Goal: Information Seeking & Learning: Learn about a topic

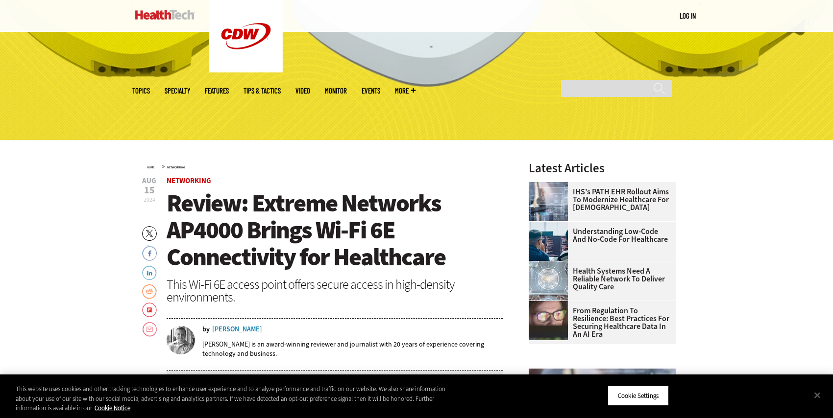
scroll to position [245, 0]
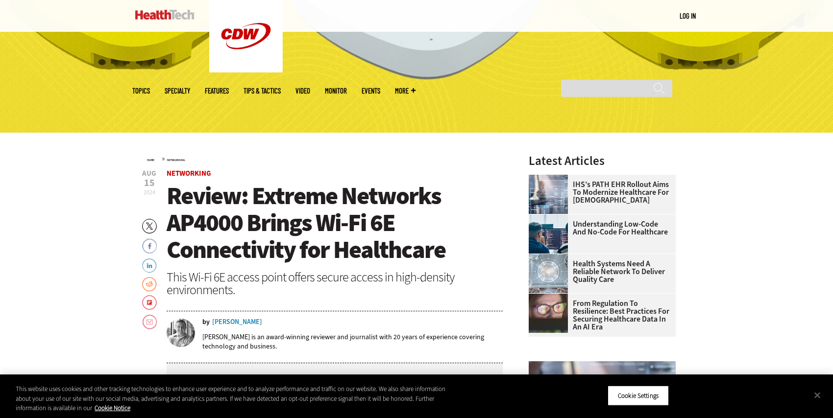
click at [221, 322] on div "[PERSON_NAME]" at bounding box center [237, 322] width 50 height 7
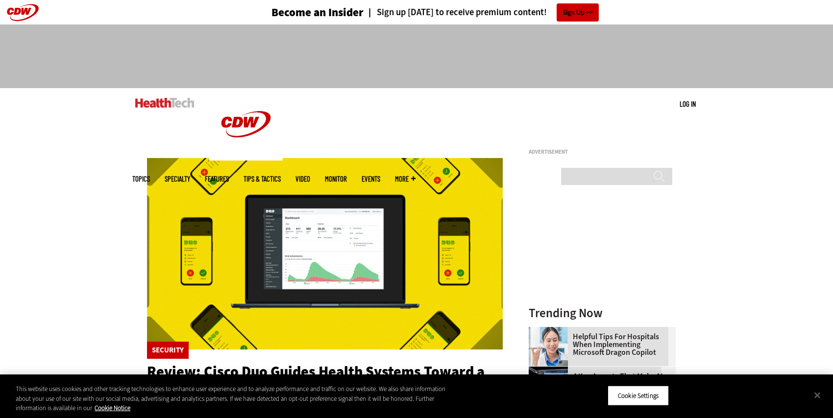
scroll to position [294, 0]
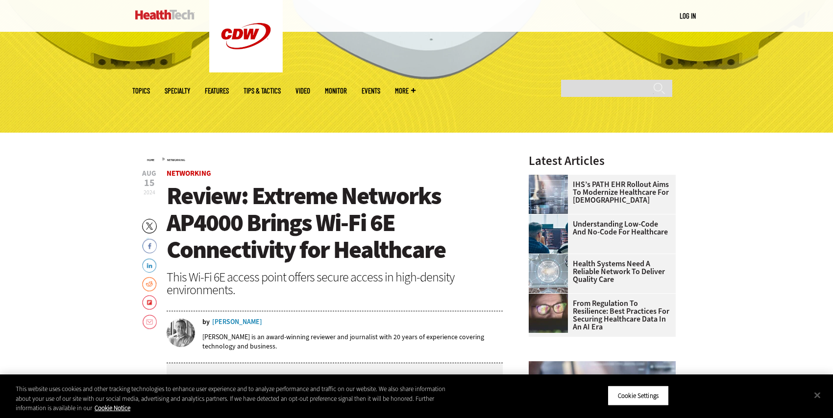
scroll to position [686, 0]
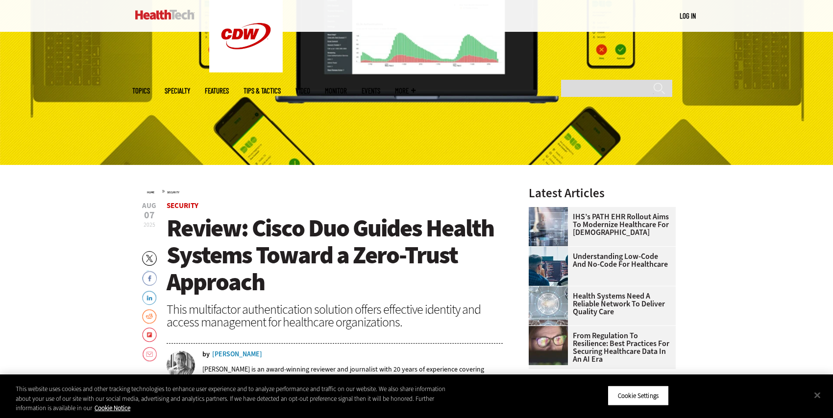
scroll to position [98, 0]
